Goal: Use online tool/utility: Utilize a website feature to perform a specific function

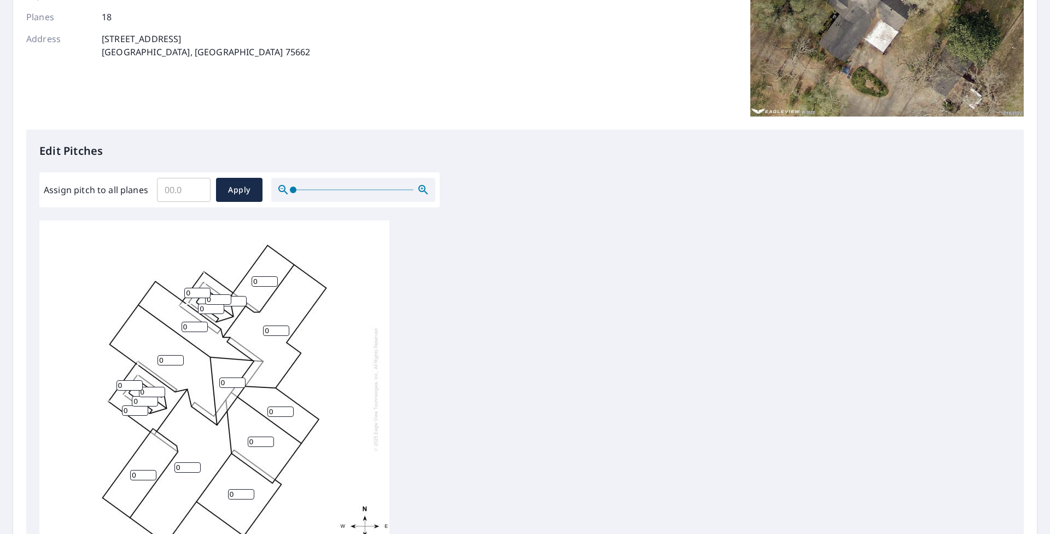
scroll to position [11, 0]
click at [191, 246] on input "0" at bounding box center [195, 326] width 26 height 10
type input "0"
type input "6"
click at [165, 246] on input "0" at bounding box center [170, 360] width 26 height 10
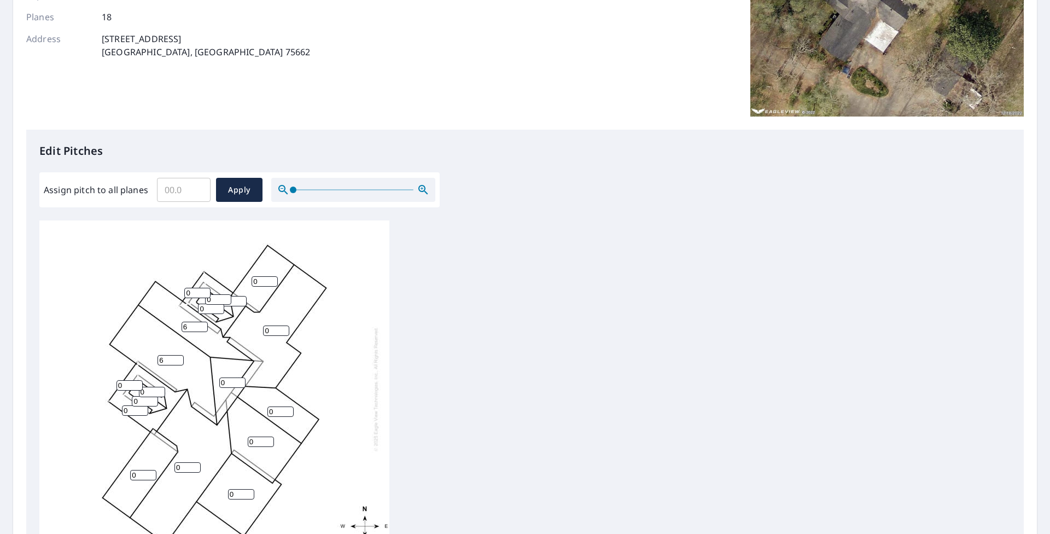
type input "6"
click at [231, 246] on input "0" at bounding box center [232, 382] width 26 height 10
type input "6"
type input "1"
click at [283, 246] on input "1" at bounding box center [280, 411] width 26 height 10
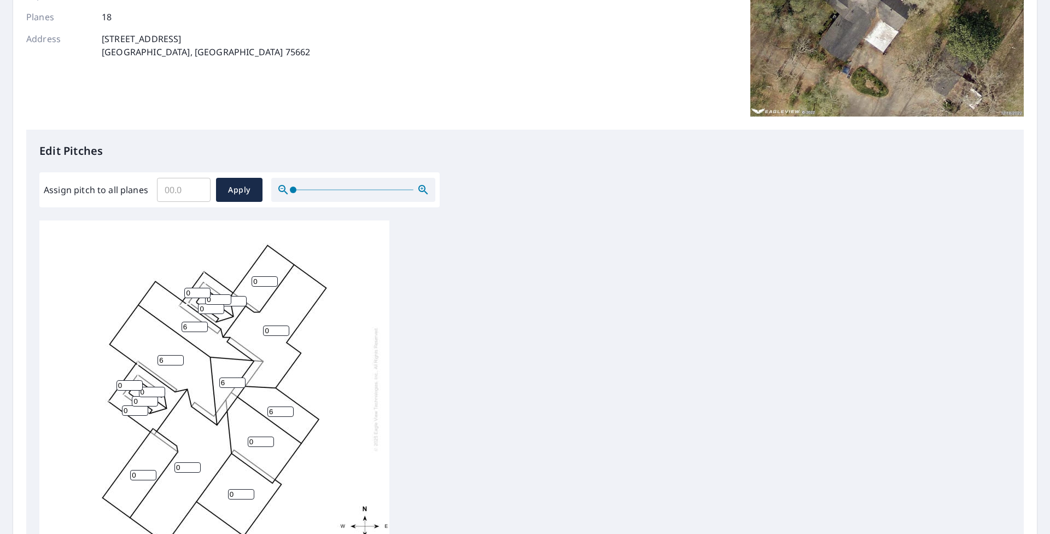
type input "6"
click at [258, 246] on input "0" at bounding box center [261, 441] width 26 height 10
type input "6"
click at [236, 246] on input "0" at bounding box center [241, 494] width 26 height 10
type input "1"
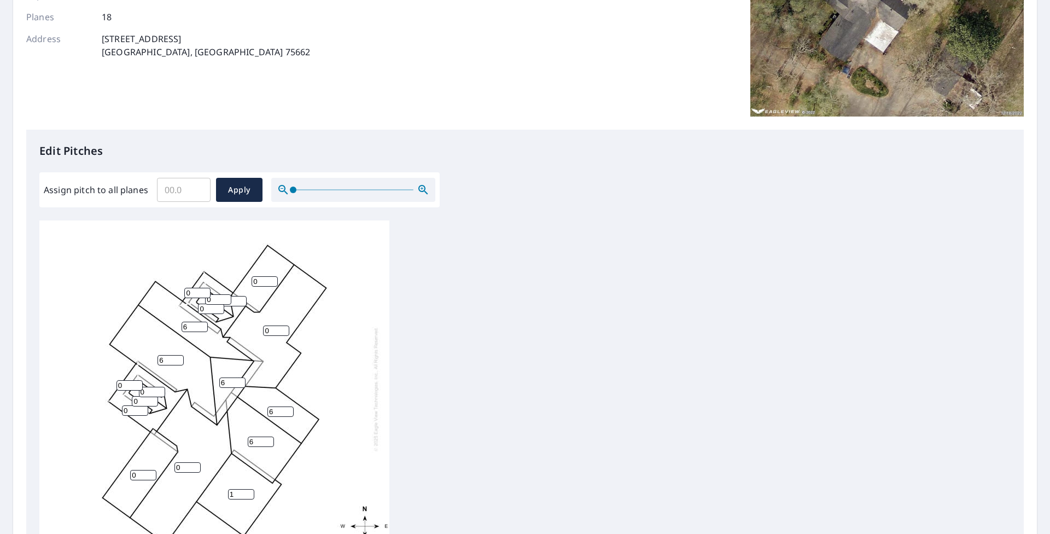
click at [188, 246] on input "0" at bounding box center [187, 467] width 26 height 10
type input "6"
click at [136, 246] on div "6 0 6 1 6 6 0 6 0 0 6 0 0 0 0 0 0 0" at bounding box center [214, 388] width 350 height 343
click at [137, 246] on input "0" at bounding box center [143, 475] width 26 height 10
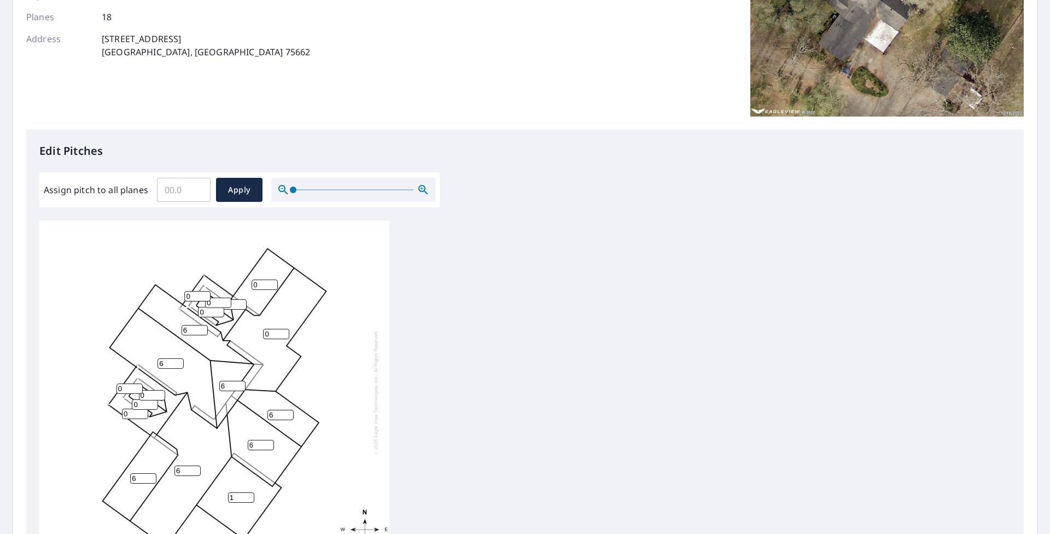
type input "6"
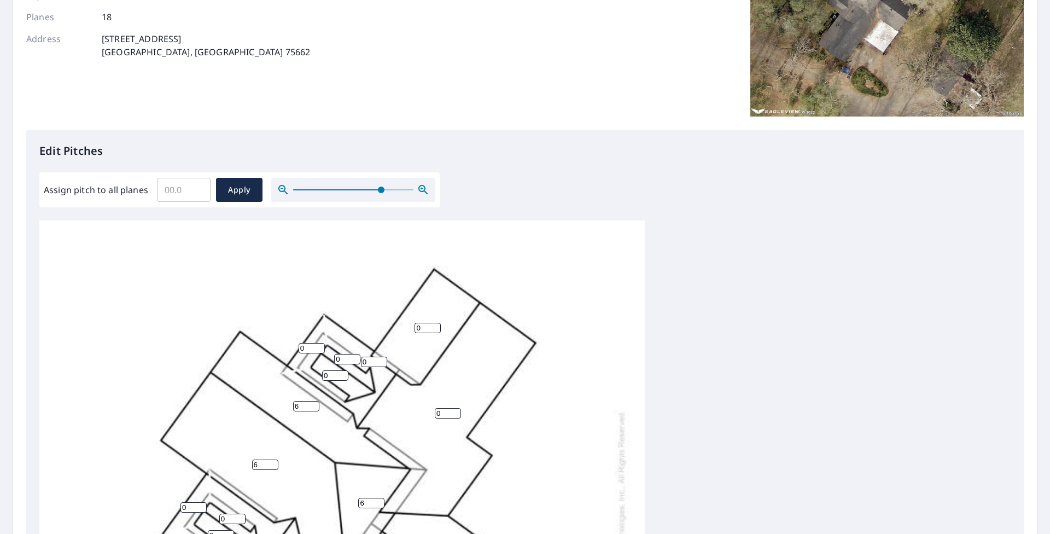
drag, startPoint x: 294, startPoint y: 190, endPoint x: 384, endPoint y: 193, distance: 90.8
click at [384, 192] on span at bounding box center [381, 189] width 7 height 7
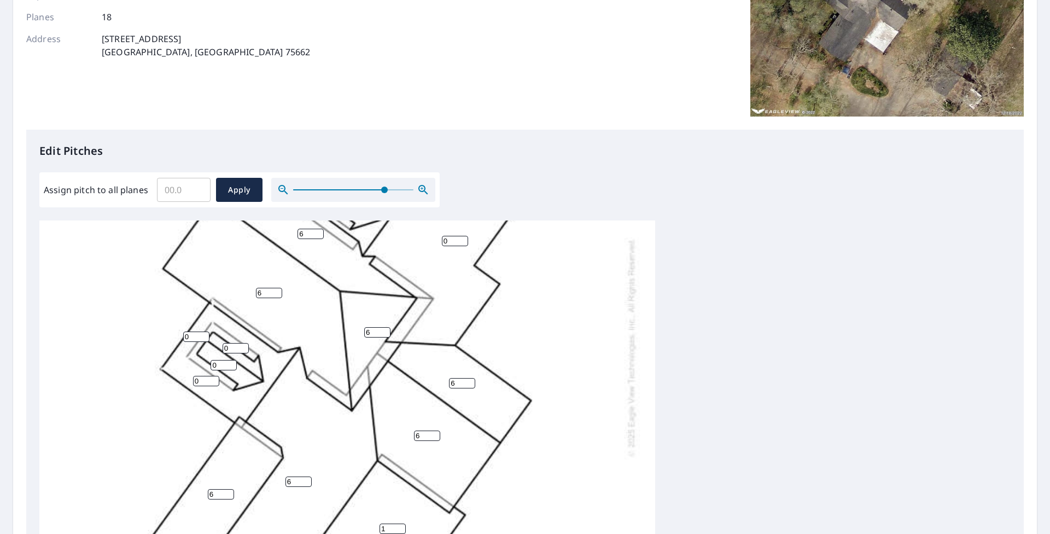
scroll to position [163, 0]
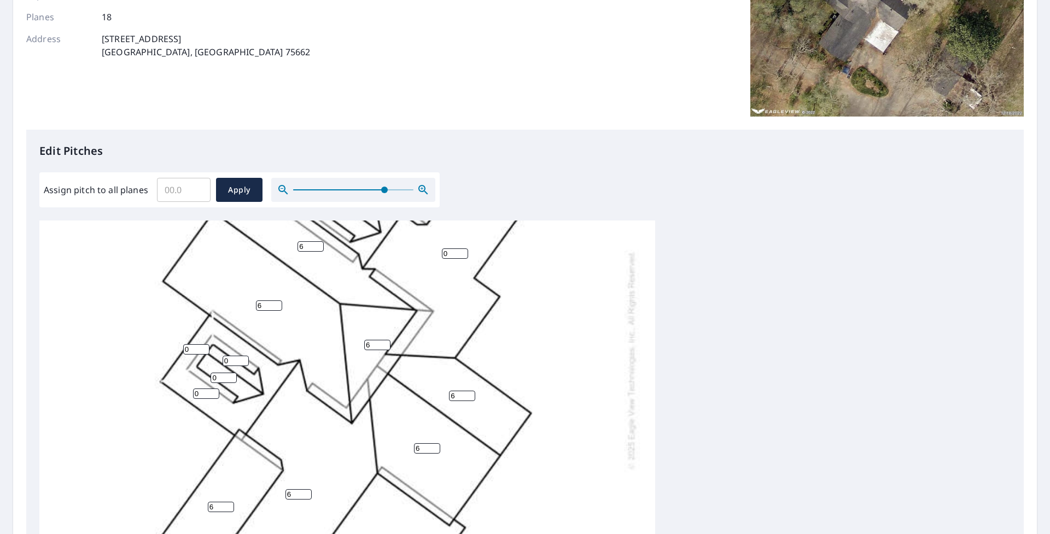
click at [190, 246] on input "0" at bounding box center [196, 349] width 26 height 10
type input "6"
click at [198, 246] on input "0" at bounding box center [206, 393] width 26 height 10
type input "6"
click at [224, 246] on input "0" at bounding box center [224, 377] width 26 height 10
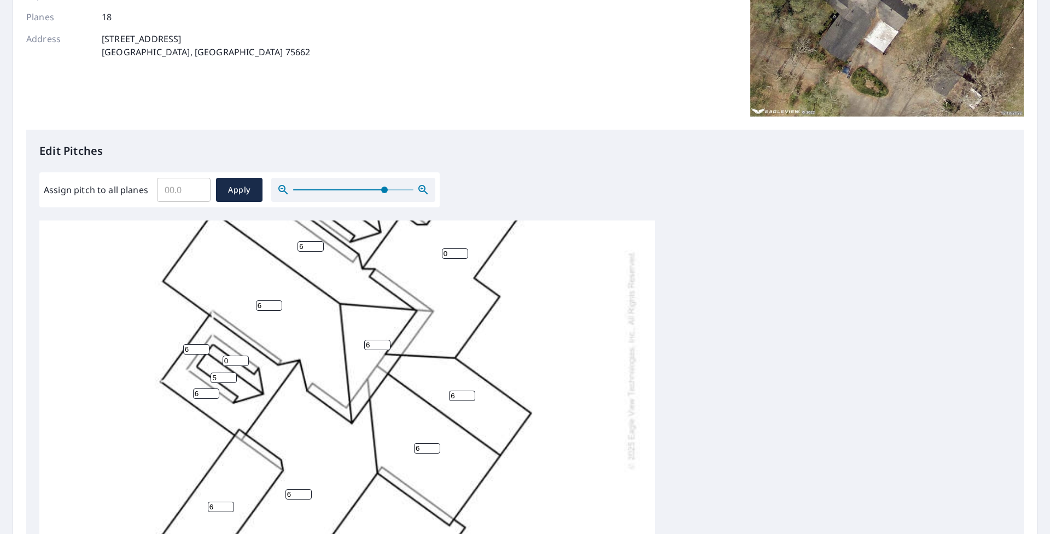
type input "5"
click at [230, 246] on input "0" at bounding box center [236, 360] width 26 height 10
type input "5"
drag, startPoint x: 488, startPoint y: 339, endPoint x: 516, endPoint y: 331, distance: 28.9
click at [523, 246] on div "6 0 6 1 6 6 6 6 0 6 6 0 0 5 0 5 6 0" at bounding box center [347, 359] width 616 height 604
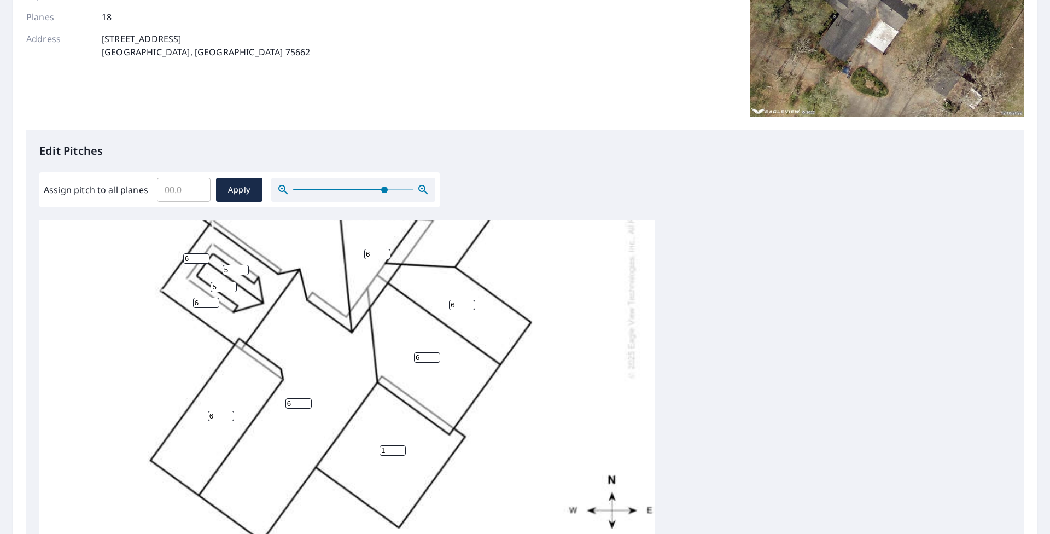
scroll to position [272, 0]
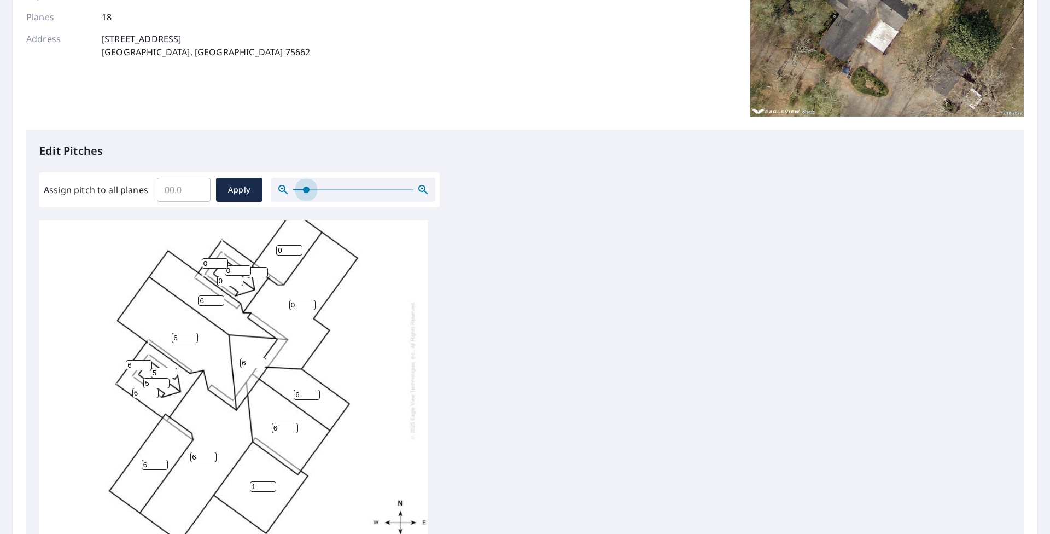
drag, startPoint x: 386, startPoint y: 191, endPoint x: 291, endPoint y: 219, distance: 99.1
click at [300, 211] on div "Edit Pitches Assign pitch to all planes ​ Apply 6 0 6 1 6 6 6 6 0 6 6 0 0 5 0 5…" at bounding box center [524, 353] width 997 height 447
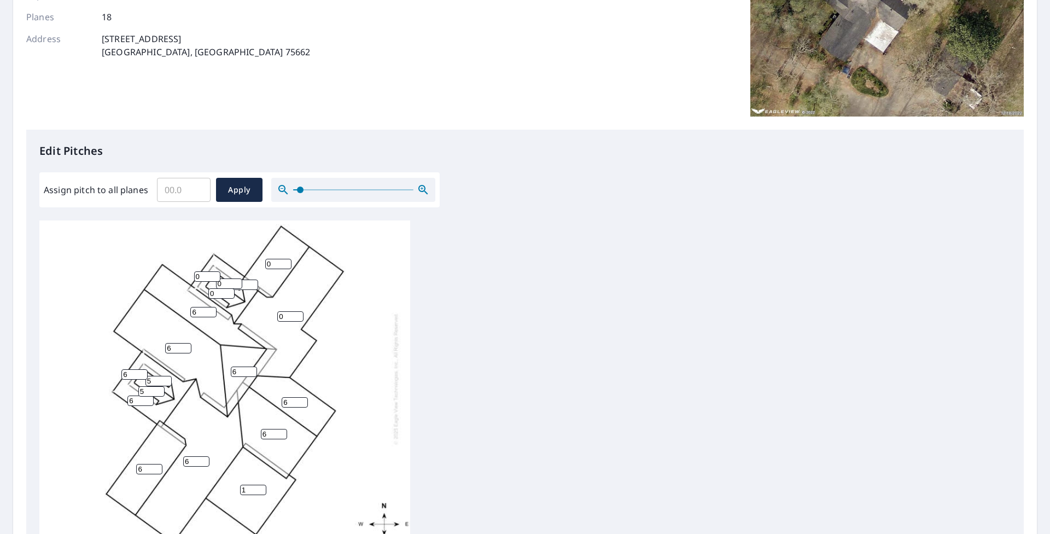
click at [206, 246] on input "0" at bounding box center [207, 276] width 26 height 10
type input "6"
click at [226, 246] on input "0" at bounding box center [229, 283] width 26 height 10
type input "6"
click at [215, 246] on input "0" at bounding box center [221, 293] width 26 height 10
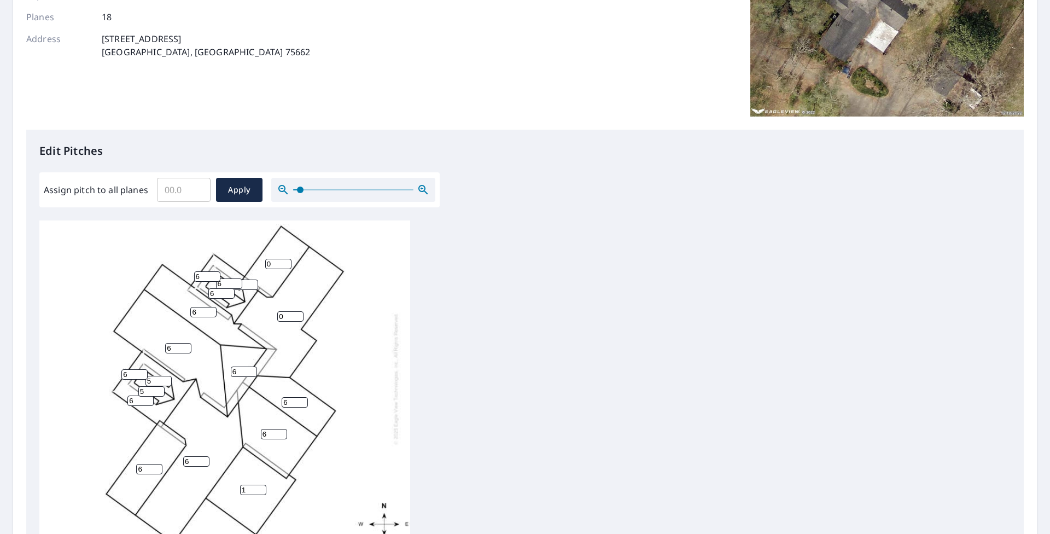
type input "6"
click at [246, 246] on input "0" at bounding box center [245, 284] width 26 height 10
click at [247, 246] on input "0" at bounding box center [245, 284] width 26 height 10
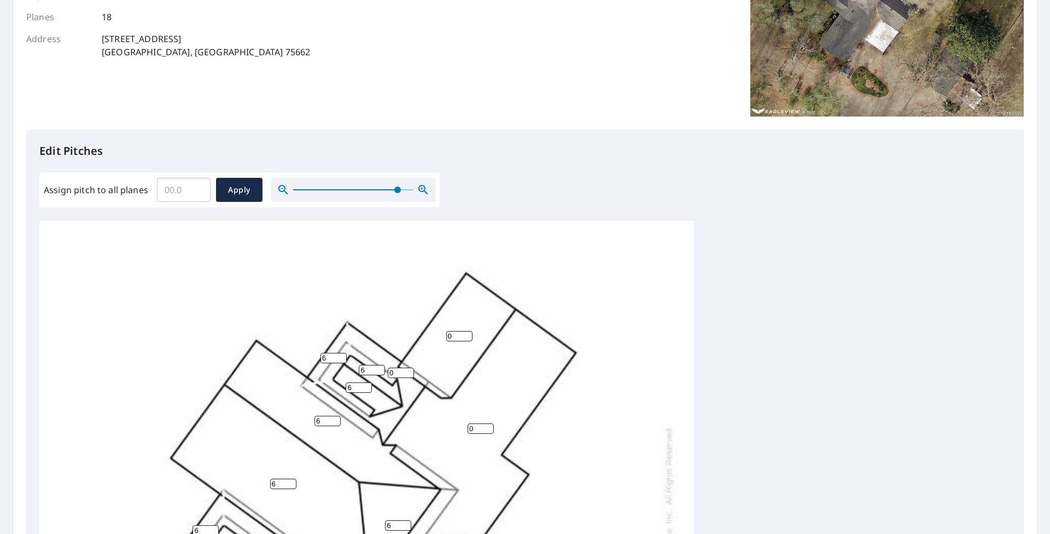
drag, startPoint x: 296, startPoint y: 189, endPoint x: 397, endPoint y: 197, distance: 100.9
click at [397, 193] on span at bounding box center [397, 189] width 7 height 7
click at [396, 246] on input "0" at bounding box center [401, 372] width 26 height 10
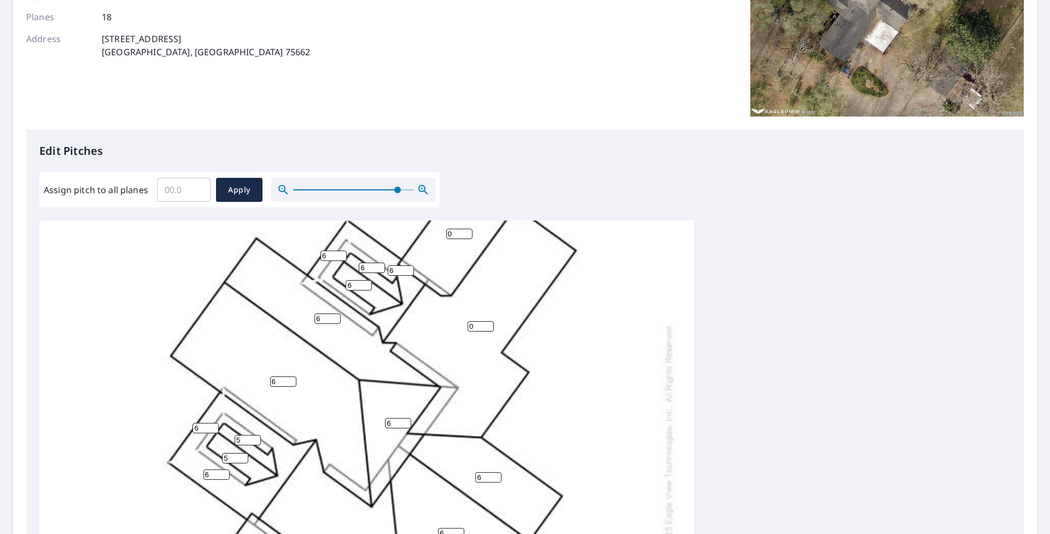
scroll to position [109, 0]
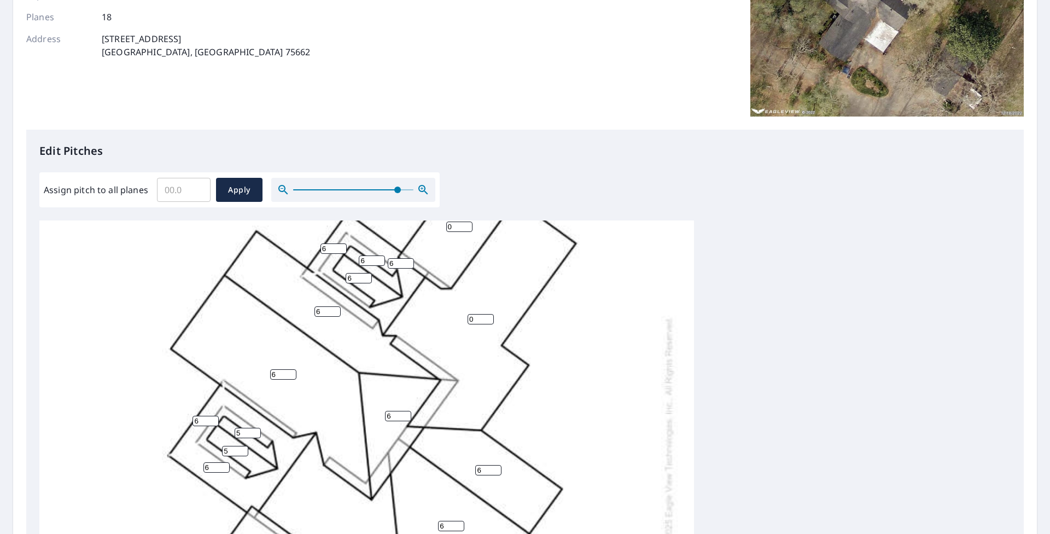
type input "6"
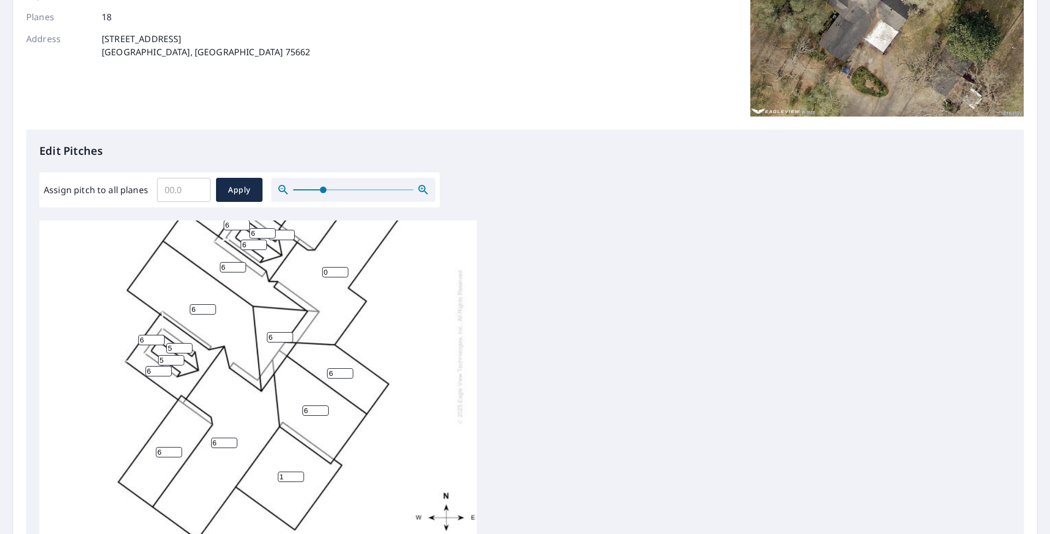
drag, startPoint x: 393, startPoint y: 194, endPoint x: 319, endPoint y: 229, distance: 81.7
click at [319, 221] on div "Edit Pitches Assign pitch to all planes ​ Apply 6 0 6 1 6 6 6 6 0 6 6 6 6 5 6 5…" at bounding box center [524, 353] width 997 height 447
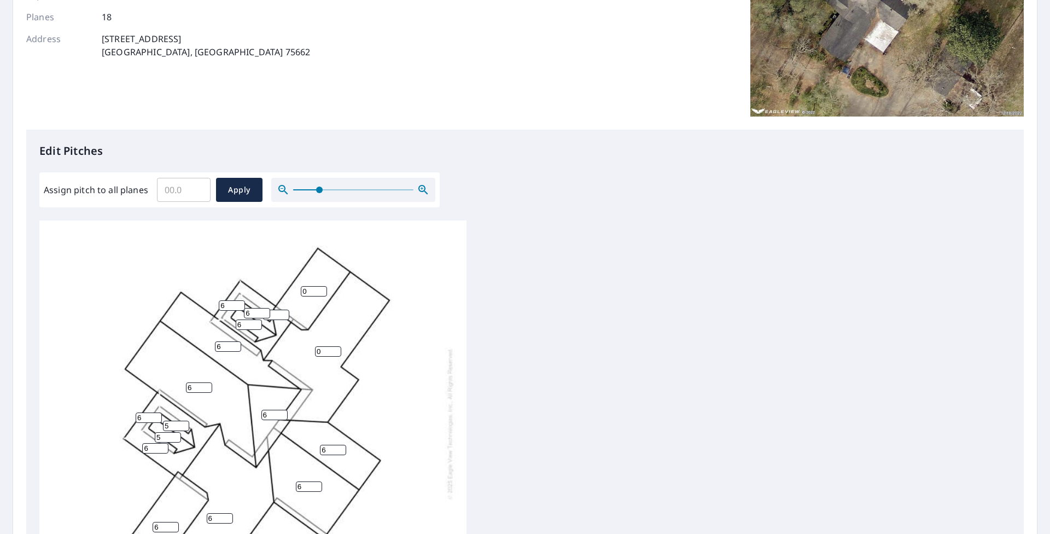
scroll to position [0, 0]
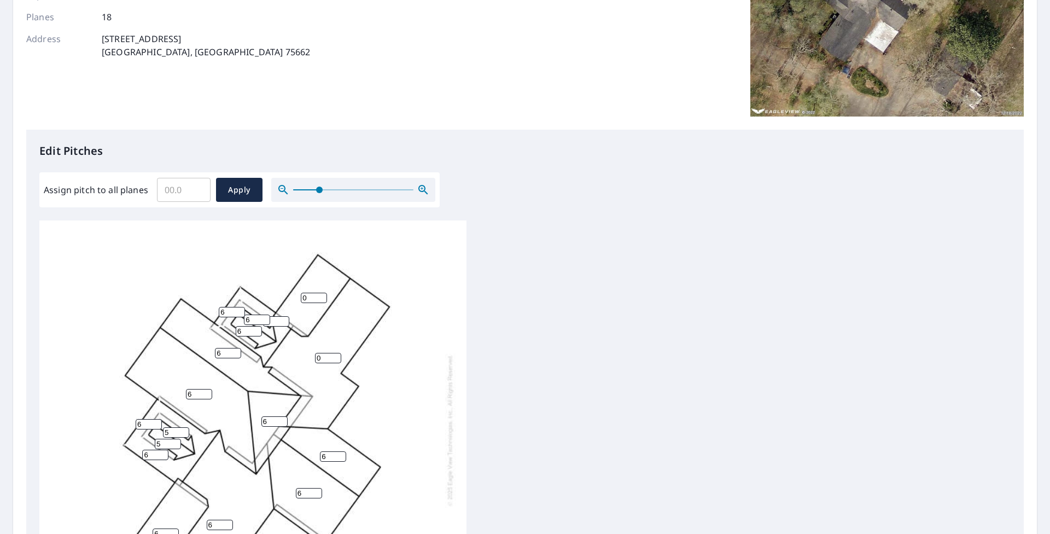
click at [309, 246] on input "0" at bounding box center [314, 298] width 26 height 10
drag, startPoint x: 306, startPoint y: 297, endPoint x: 279, endPoint y: 297, distance: 26.8
click at [279, 246] on div "6 0 6 1 6 6 6 6 0 6 6 6 6 5 6 5 6 6" at bounding box center [252, 429] width 427 height 419
type input "6"
click at [324, 246] on input "0" at bounding box center [328, 358] width 26 height 10
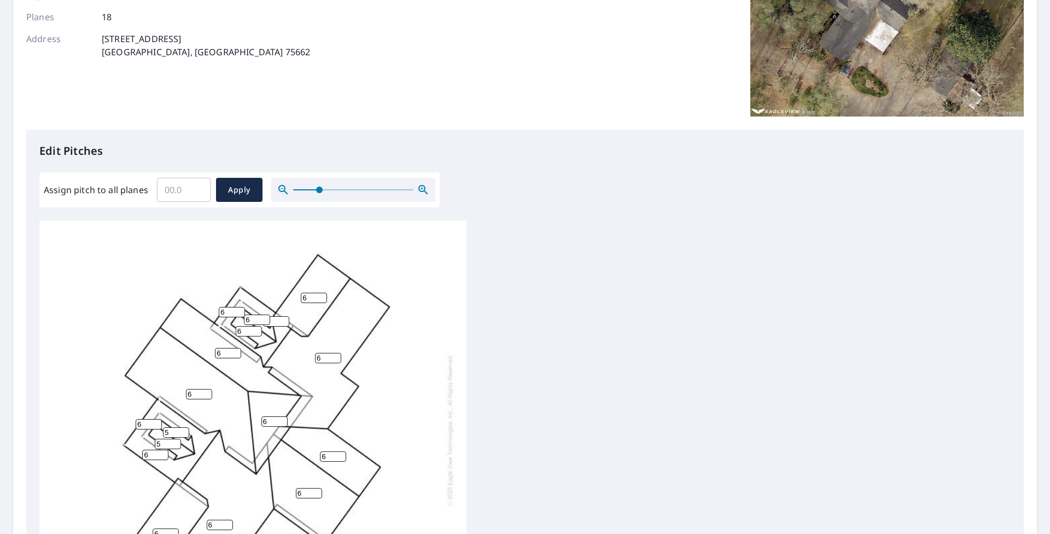
type input "6"
drag, startPoint x: 379, startPoint y: 394, endPoint x: 429, endPoint y: 391, distance: 50.3
click at [379, 246] on div "6 6 6 1 6 6 6 6 6 6 6 6 6 5 6 5 6 6" at bounding box center [252, 429] width 427 height 419
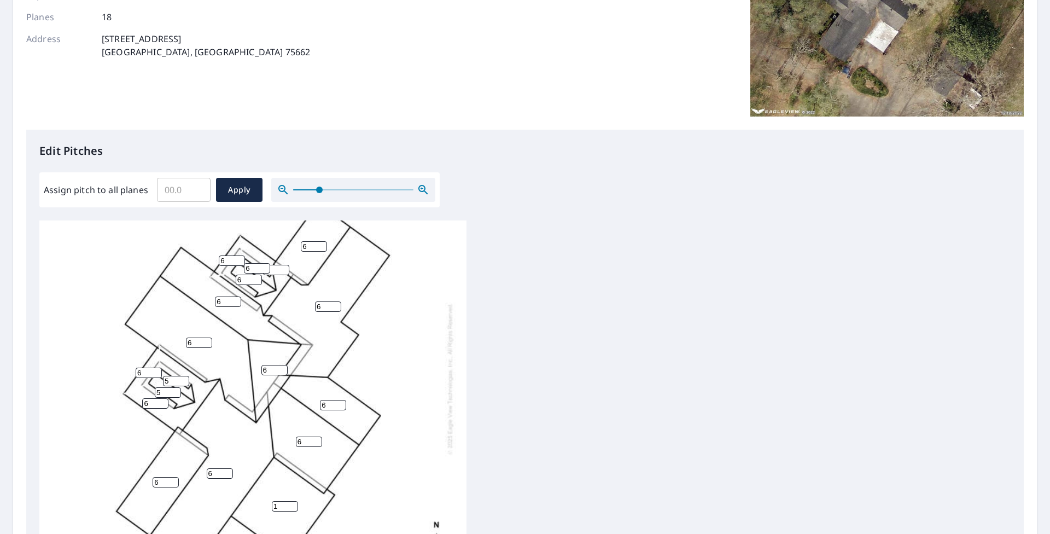
scroll to position [32, 0]
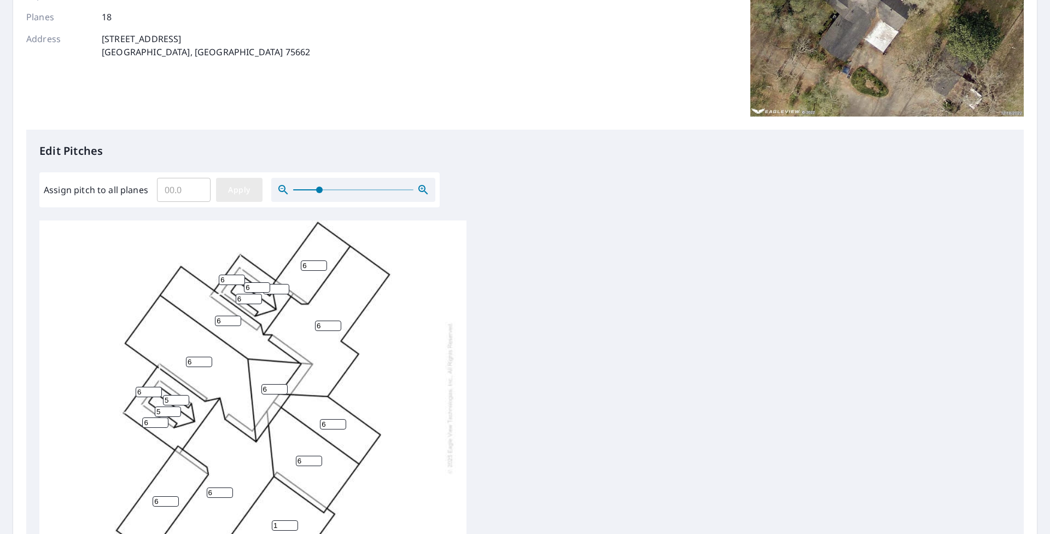
click at [236, 191] on span "Apply" at bounding box center [239, 190] width 29 height 14
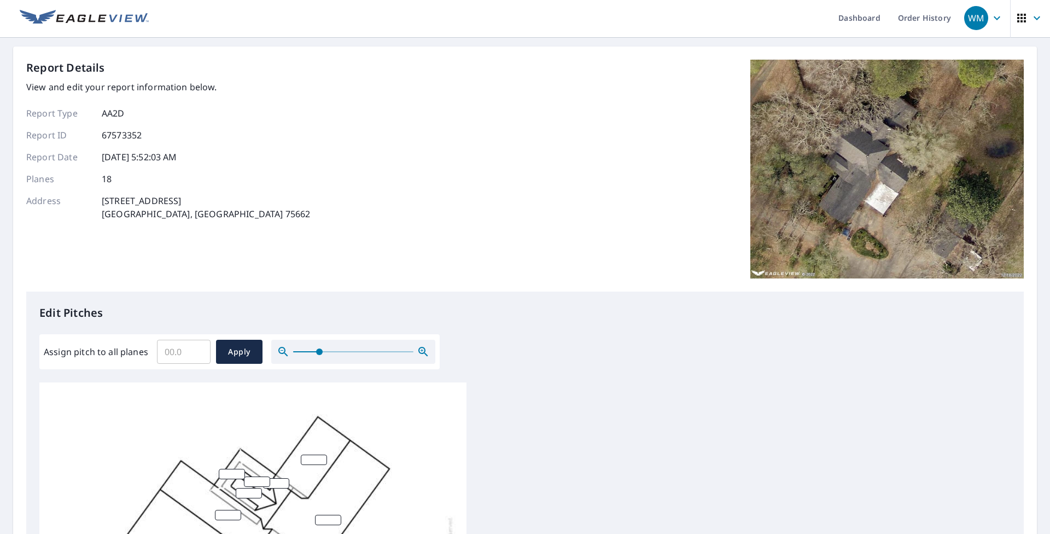
scroll to position [0, 0]
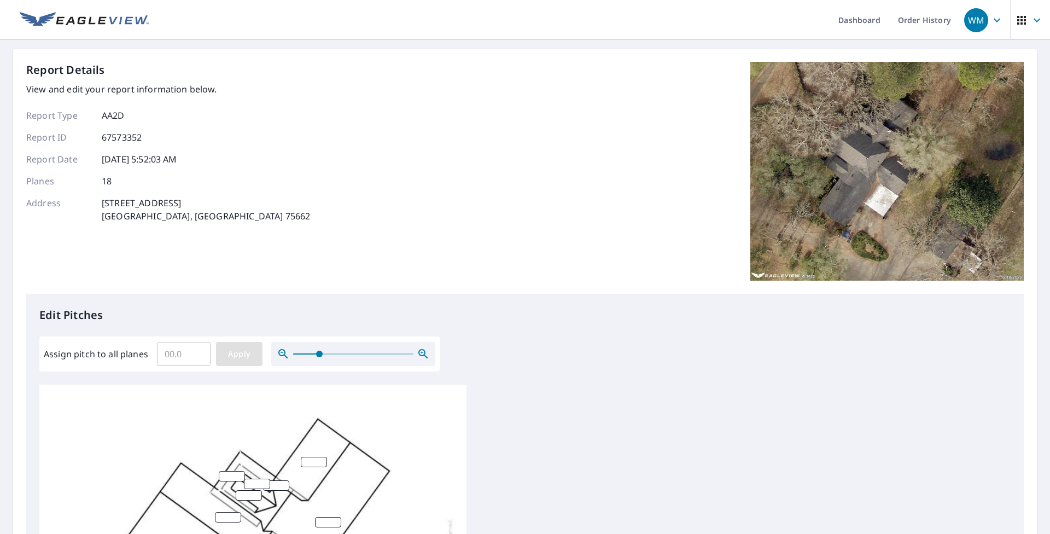
click at [232, 246] on span "Apply" at bounding box center [239, 354] width 29 height 14
